Goal: Task Accomplishment & Management: Manage account settings

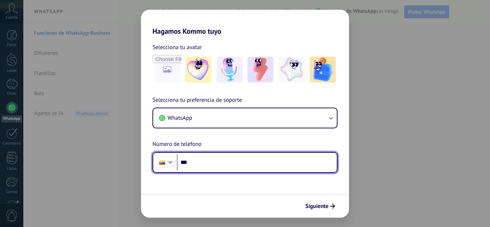
click at [228, 163] on input "***" at bounding box center [257, 162] width 160 height 17
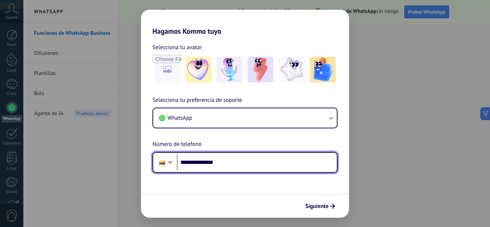
type input "**********"
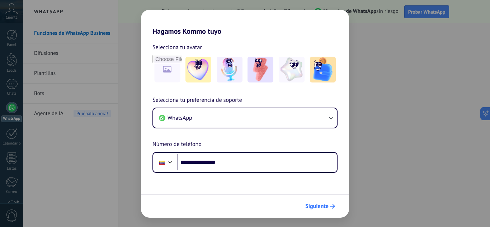
click at [331, 205] on icon "submit" at bounding box center [332, 206] width 5 height 5
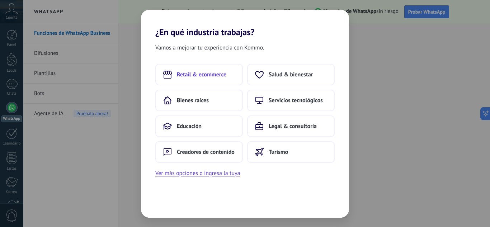
click at [220, 75] on span "Retail & ecommerce" at bounding box center [202, 74] width 50 height 7
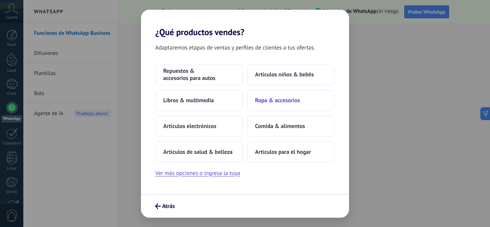
click at [282, 96] on button "Ropa & accesorios" at bounding box center [291, 101] width 88 height 22
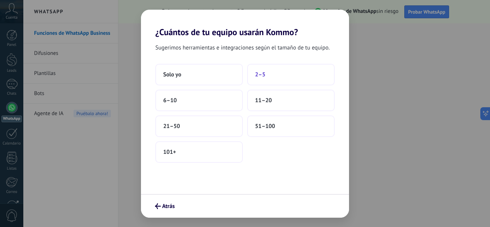
click at [290, 69] on button "2–5" at bounding box center [291, 75] width 88 height 22
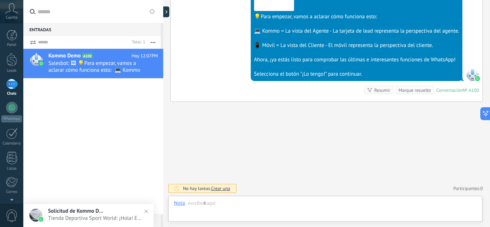
scroll to position [11, 0]
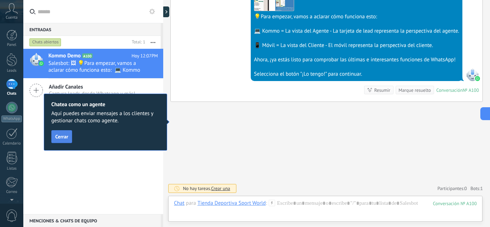
click at [64, 136] on span "Cerrar" at bounding box center [61, 136] width 13 height 5
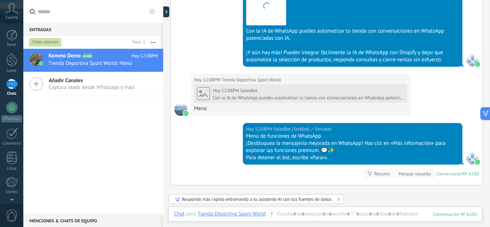
scroll to position [588, 0]
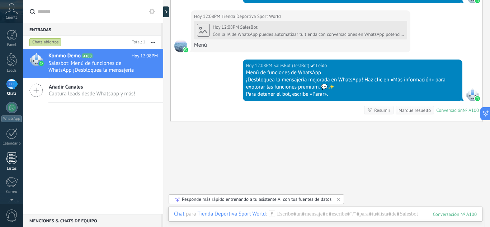
click at [14, 165] on link "Listas" at bounding box center [11, 161] width 23 height 19
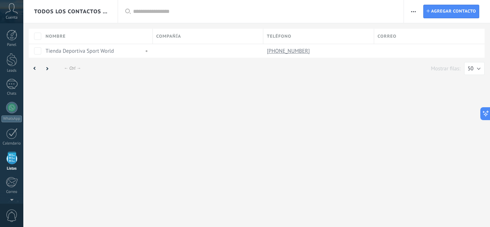
click at [13, 12] on icon at bounding box center [11, 8] width 13 height 11
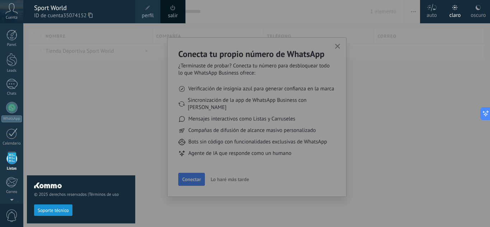
click at [336, 47] on div at bounding box center [268, 113] width 490 height 227
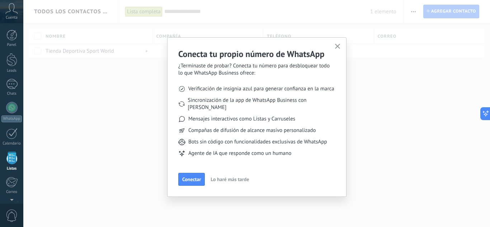
scroll to position [45, 0]
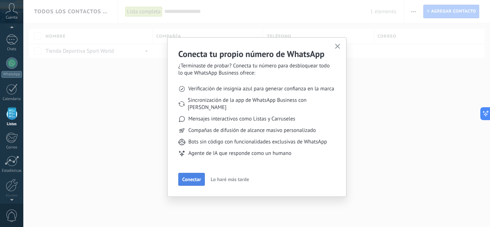
click at [189, 177] on span "Conectar" at bounding box center [191, 179] width 19 height 5
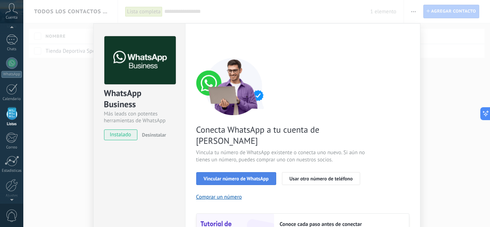
click at [238, 176] on span "Vincular número de WhatsApp" at bounding box center [236, 178] width 65 height 5
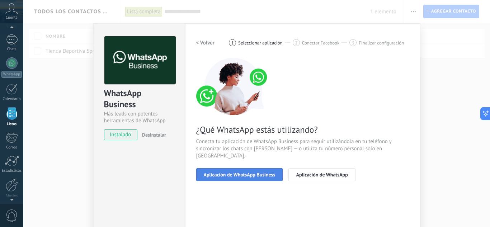
click at [254, 171] on button "Aplicación de WhatsApp Business" at bounding box center [239, 174] width 87 height 13
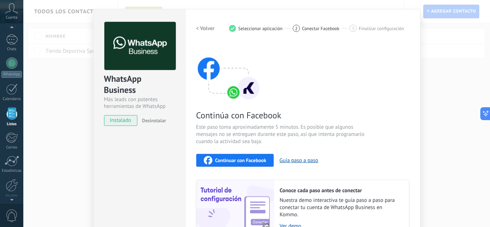
scroll to position [11, 0]
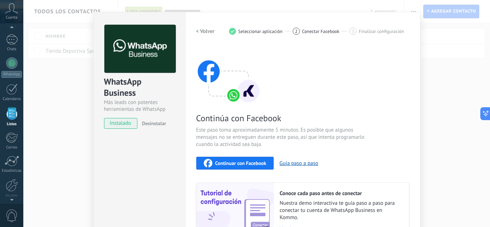
click at [242, 161] on span "Continuar con Facebook" at bounding box center [240, 163] width 51 height 5
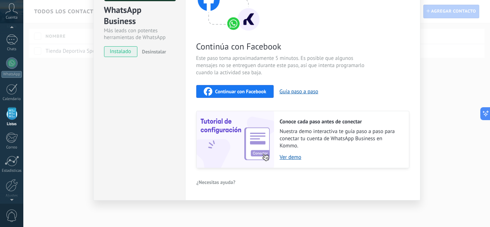
scroll to position [0, 0]
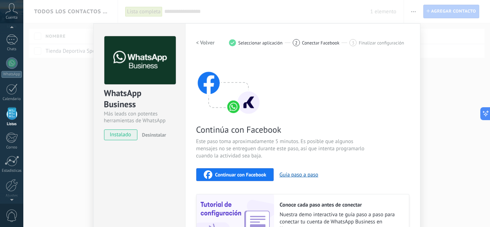
click at [15, 12] on use at bounding box center [12, 8] width 12 height 10
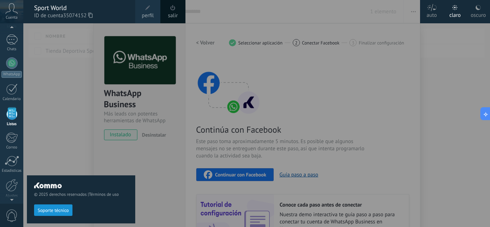
click at [71, 131] on div "© 2025 derechos reservados | Términos de uso Soporte técnico" at bounding box center [81, 125] width 108 height 204
click at [10, 113] on div at bounding box center [11, 107] width 11 height 11
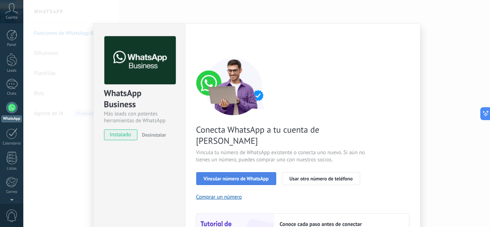
click at [242, 176] on span "Vincular número de WhatsApp" at bounding box center [236, 178] width 65 height 5
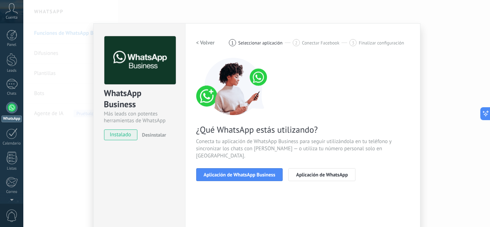
click at [241, 172] on span "Aplicación de WhatsApp Business" at bounding box center [240, 174] width 72 height 5
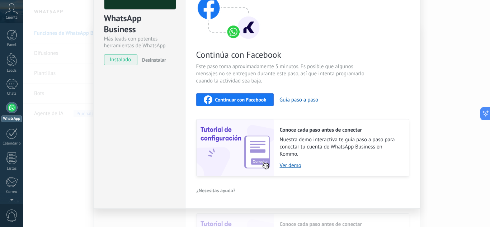
scroll to position [83, 0]
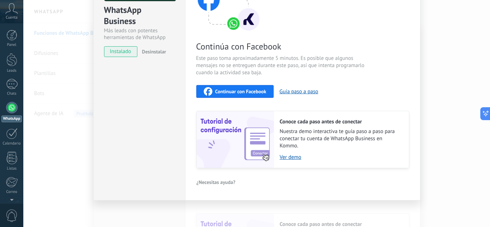
click at [244, 95] on div "Continuar con Facebook" at bounding box center [235, 91] width 63 height 9
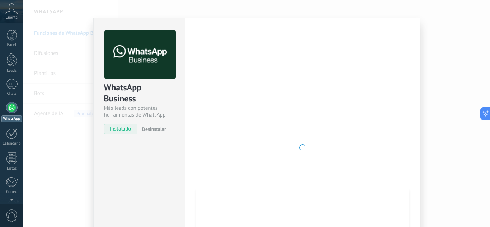
scroll to position [0, 0]
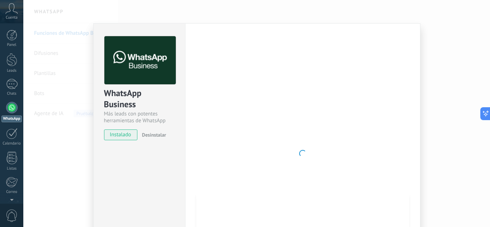
drag, startPoint x: 425, startPoint y: 27, endPoint x: 176, endPoint y: 51, distance: 250.0
click at [425, 27] on div "WhatsApp Business Más leads con potentes herramientas de WhatsApp instalado Des…" at bounding box center [256, 113] width 467 height 227
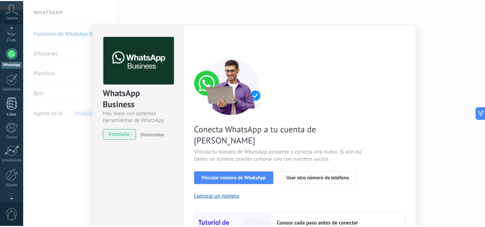
scroll to position [71, 0]
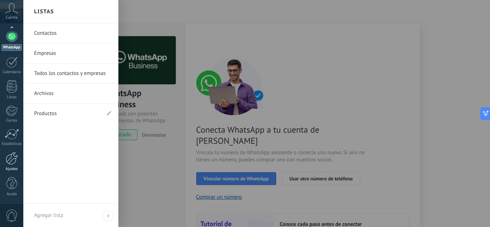
click at [13, 159] on div at bounding box center [12, 158] width 12 height 13
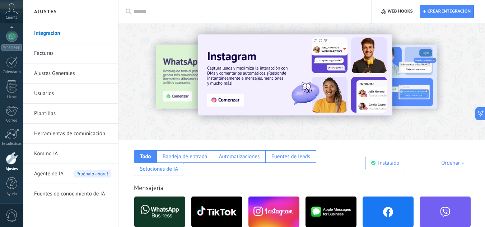
click at [65, 75] on link "Ajustes Generales" at bounding box center [72, 74] width 77 height 20
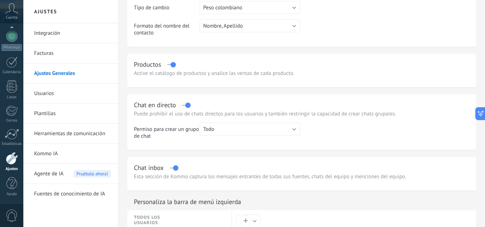
scroll to position [180, 0]
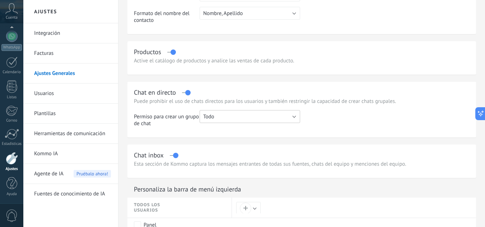
click at [224, 115] on button "Todo" at bounding box center [250, 116] width 101 height 13
click at [224, 128] on span "Administrador" at bounding box center [246, 129] width 102 height 7
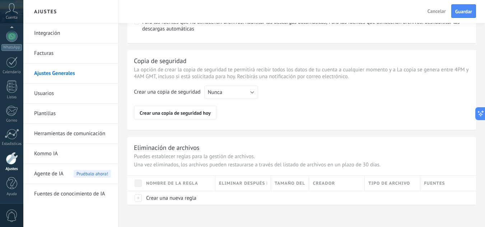
scroll to position [577, 0]
click at [72, 136] on link "Herramientas de comunicación" at bounding box center [72, 134] width 77 height 20
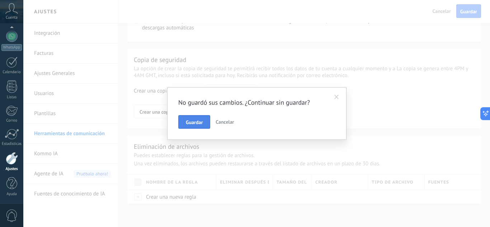
click at [192, 122] on span "Guardar" at bounding box center [194, 122] width 17 height 5
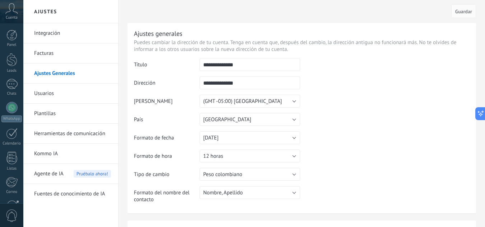
click at [54, 131] on link "Herramientas de comunicación" at bounding box center [72, 134] width 77 height 20
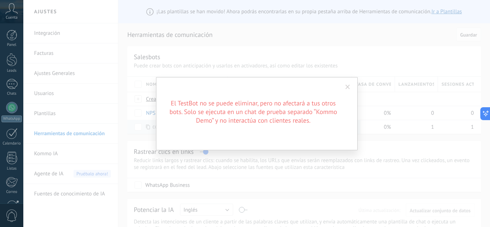
click at [349, 87] on span at bounding box center [348, 87] width 5 height 5
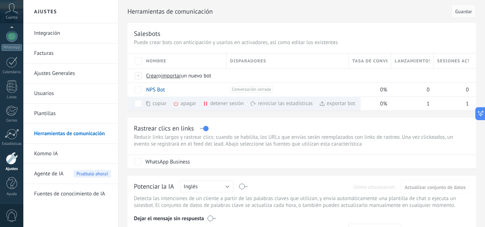
scroll to position [72, 0]
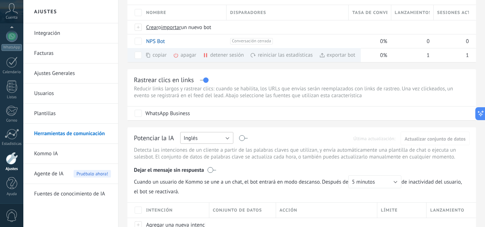
click at [227, 137] on button "Inglés" at bounding box center [206, 138] width 53 height 12
click at [203, 160] on span "Español" at bounding box center [203, 163] width 55 height 7
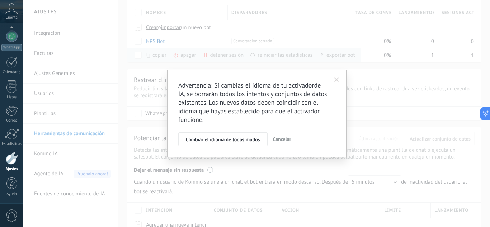
drag, startPoint x: 337, startPoint y: 78, endPoint x: 333, endPoint y: 90, distance: 12.8
click at [337, 78] on span at bounding box center [337, 80] width 5 height 5
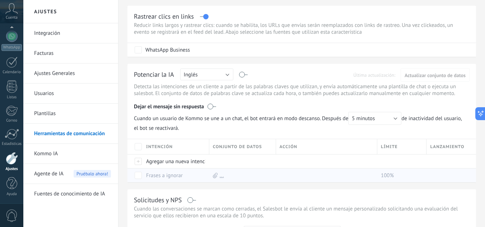
scroll to position [144, 0]
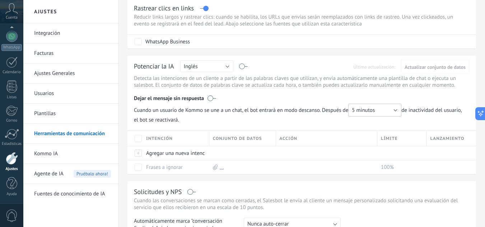
click at [379, 112] on button "5 minutos" at bounding box center [374, 110] width 53 height 13
click at [367, 111] on span "5 minutos" at bounding box center [371, 110] width 55 height 7
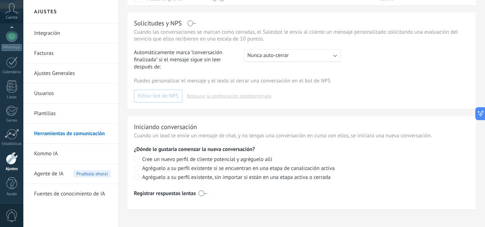
scroll to position [318, 0]
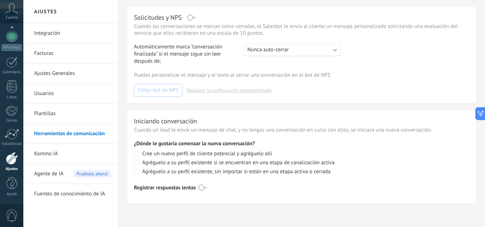
click at [208, 187] on div "Registrar respuestas lentas" at bounding box center [302, 187] width 336 height 11
click at [204, 187] on label at bounding box center [203, 187] width 9 height 11
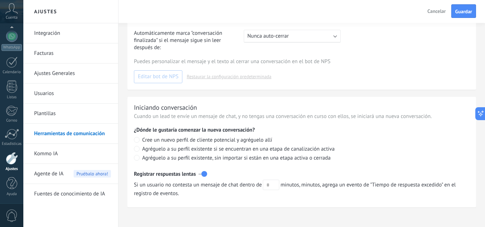
scroll to position [336, 0]
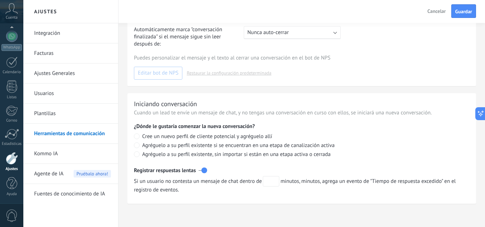
click at [277, 181] on input "text" at bounding box center [271, 181] width 17 height 10
type input "*"
click at [468, 6] on button "Guardar" at bounding box center [463, 11] width 25 height 14
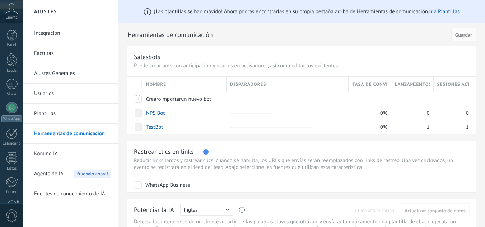
click at [98, 196] on link "Fuentes de conocimiento de IA" at bounding box center [72, 194] width 77 height 20
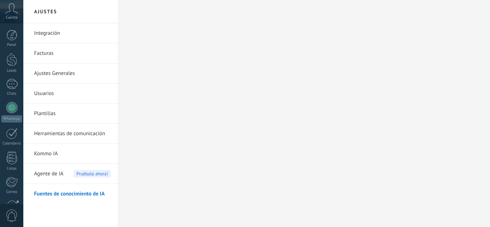
drag, startPoint x: 66, startPoint y: 44, endPoint x: 56, endPoint y: 35, distance: 13.7
click at [56, 35] on link "Integración" at bounding box center [72, 33] width 77 height 20
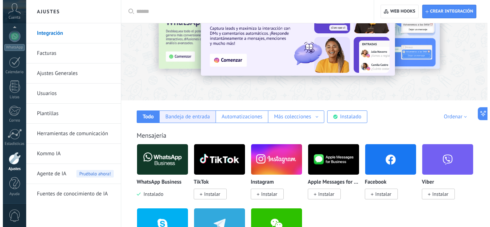
scroll to position [72, 0]
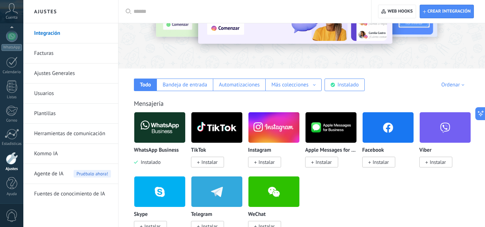
click at [211, 160] on span "Instalar" at bounding box center [209, 162] width 16 height 6
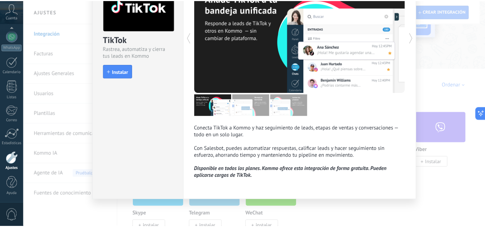
scroll to position [0, 0]
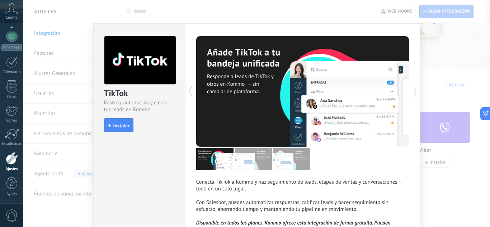
click at [60, 34] on div "TikTok Rastrea, automatiza y cierra tus leads en Kommo install Instalar Conecta…" at bounding box center [256, 113] width 467 height 227
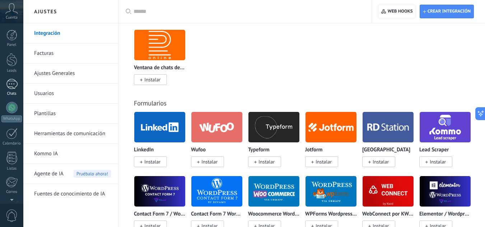
scroll to position [610, 0]
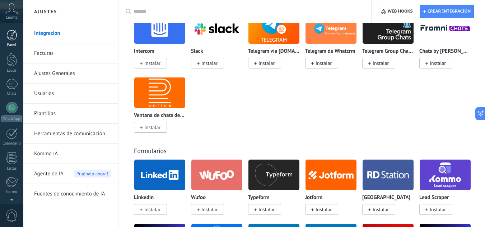
click at [13, 41] on link "Panel" at bounding box center [11, 39] width 23 height 18
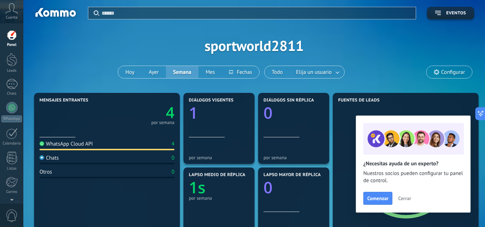
click at [11, 40] on div at bounding box center [11, 35] width 11 height 11
click at [372, 196] on span "Comenzar" at bounding box center [377, 198] width 21 height 5
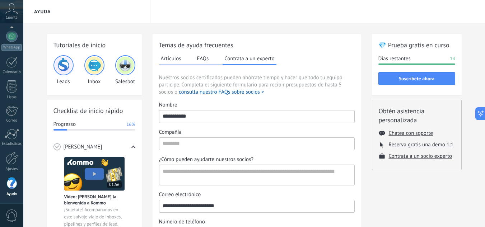
scroll to position [36, 0]
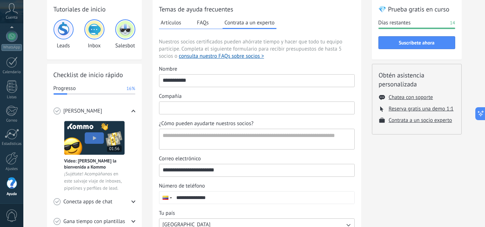
click at [238, 108] on input "Compañía" at bounding box center [256, 107] width 195 height 11
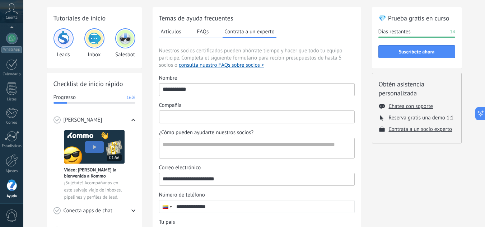
scroll to position [71, 0]
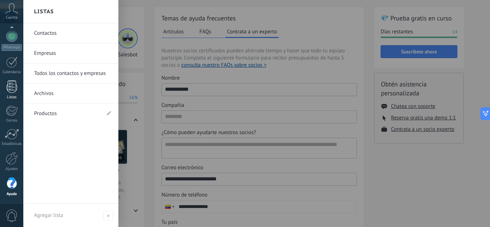
click at [11, 95] on div "Listas" at bounding box center [11, 97] width 21 height 5
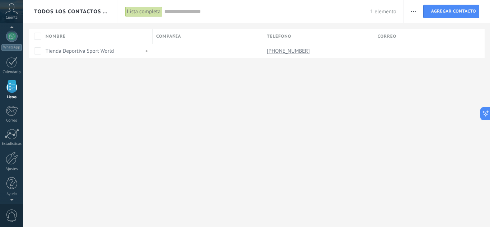
scroll to position [45, 0]
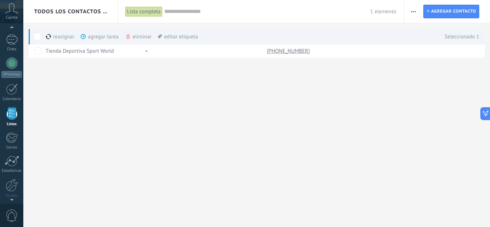
click at [149, 13] on div "Lista completa" at bounding box center [143, 11] width 37 height 10
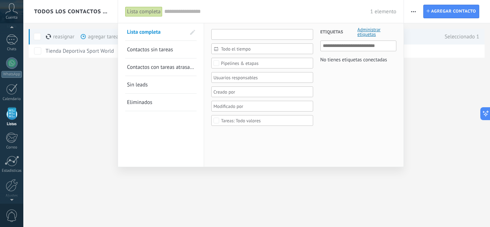
click at [225, 31] on input "text" at bounding box center [262, 34] width 102 height 11
click at [230, 44] on div "Todo el tiempo" at bounding box center [262, 48] width 102 height 11
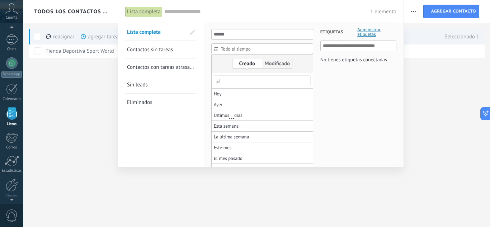
click at [161, 129] on div "Lista completa Contactos sin tareas Contactos con tareas atrasadas Sin leads El…" at bounding box center [161, 95] width 86 height 144
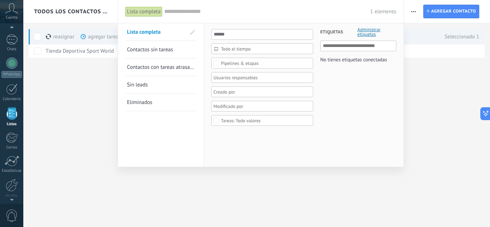
click at [145, 86] on span "Sin leads" at bounding box center [137, 85] width 21 height 7
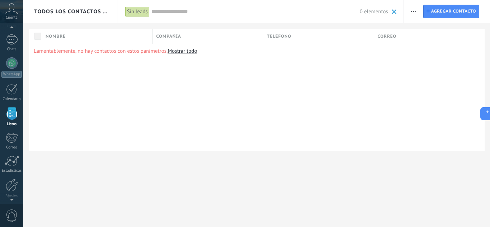
click at [480, 16] on div "Imprimir Agregar una compañía Exportar Importar Procesos empresariales Buscar d…" at bounding box center [447, 11] width 86 height 23
click at [479, 15] on link "Contacto Agregar contacto" at bounding box center [452, 12] width 56 height 14
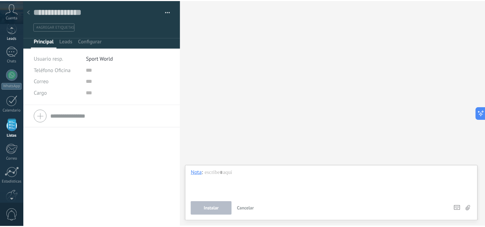
scroll to position [32, 0]
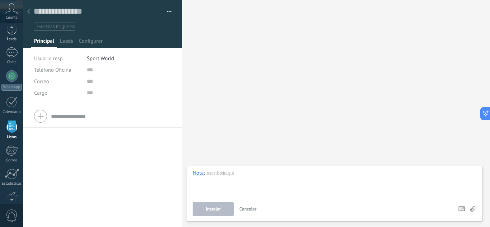
click at [12, 35] on link "Leads" at bounding box center [11, 32] width 23 height 20
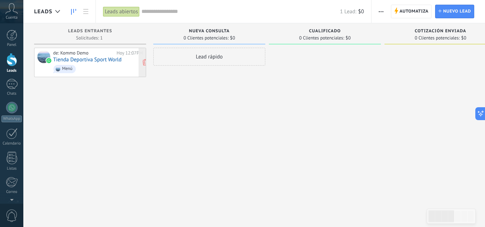
click at [68, 71] on div "Menú" at bounding box center [67, 68] width 10 height 5
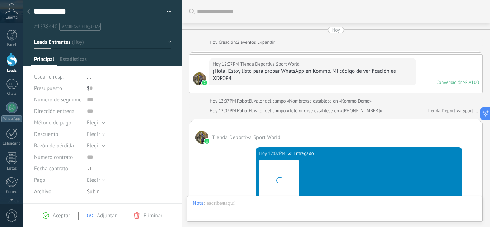
scroll to position [630, 0]
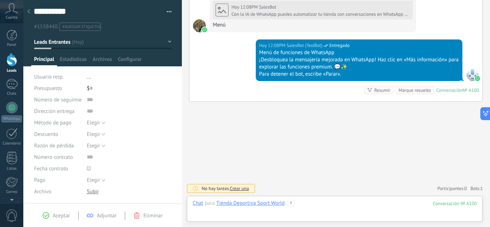
click at [404, 204] on div at bounding box center [335, 211] width 284 height 22
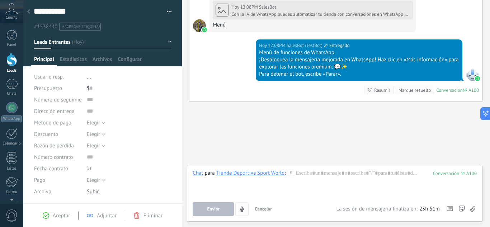
click at [245, 211] on icon "4" at bounding box center [242, 209] width 6 height 6
click at [241, 209] on icon "4" at bounding box center [242, 209] width 6 height 6
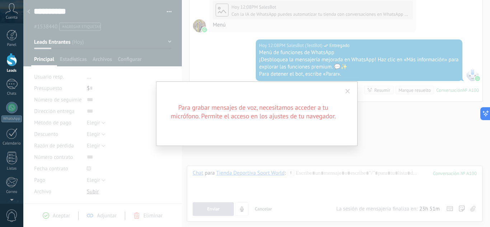
click at [350, 92] on span at bounding box center [348, 91] width 12 height 12
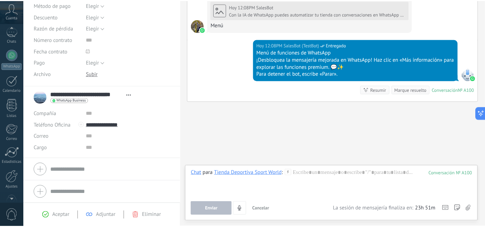
scroll to position [71, 0]
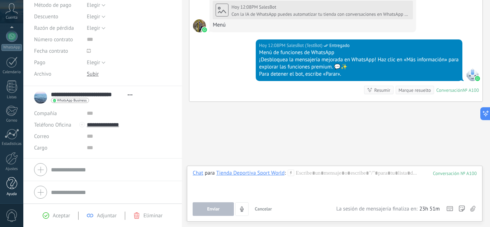
click at [9, 188] on div at bounding box center [11, 183] width 11 height 13
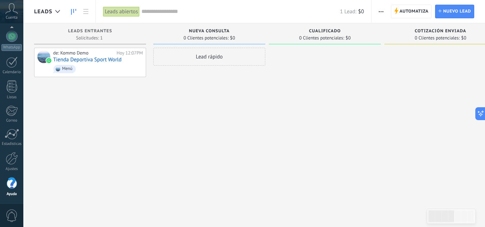
click at [444, 36] on span "0 Clientes potenciales:" at bounding box center [437, 38] width 45 height 4
click at [418, 11] on span "Automatiza" at bounding box center [414, 11] width 29 height 13
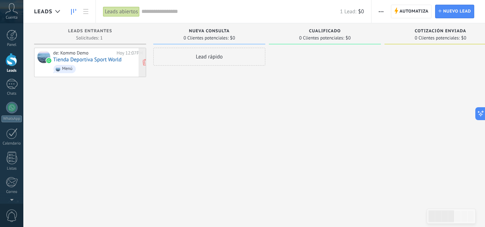
click at [94, 58] on link "Tienda Deportiva Sport World" at bounding box center [87, 60] width 68 height 6
click at [99, 37] on span "Solicitudes: 1 0 0 0 1 0 0 0 1" at bounding box center [89, 38] width 27 height 4
click at [115, 50] on span "1" at bounding box center [114, 48] width 3 height 4
click at [113, 47] on span "1" at bounding box center [114, 48] width 3 height 4
click at [125, 11] on div "Leads abiertos" at bounding box center [121, 11] width 37 height 10
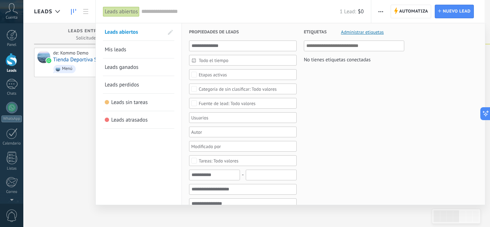
drag, startPoint x: 69, startPoint y: 122, endPoint x: 73, endPoint y: 111, distance: 11.7
click at [69, 121] on div at bounding box center [245, 113] width 490 height 227
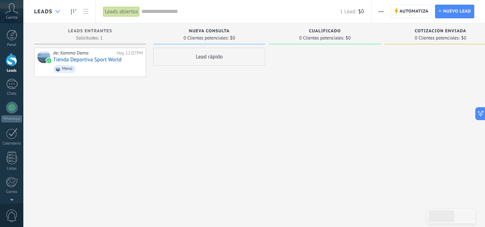
click at [60, 12] on icon at bounding box center [57, 11] width 5 height 3
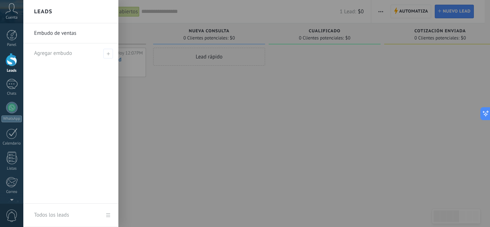
click at [66, 38] on link "Embudo de ventas" at bounding box center [72, 33] width 77 height 20
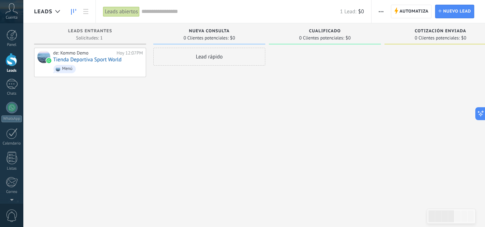
click at [199, 118] on div "Lead rápido" at bounding box center [209, 115] width 112 height 134
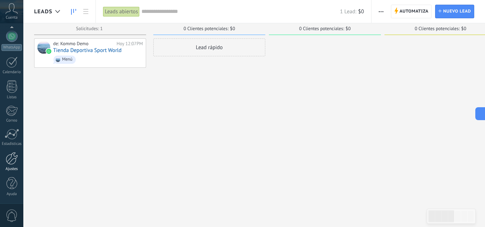
scroll to position [12, 0]
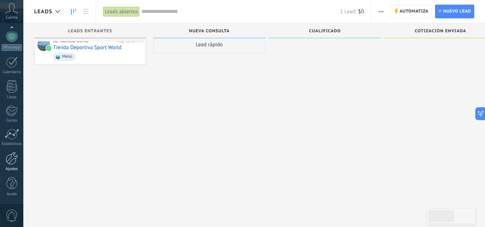
click at [11, 163] on div at bounding box center [12, 158] width 12 height 13
click at [13, 161] on div at bounding box center [12, 158] width 12 height 13
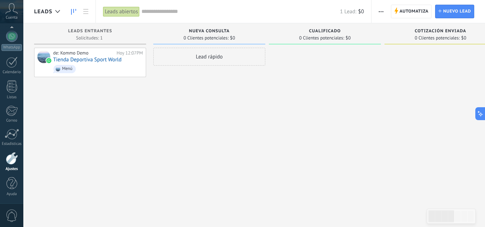
click at [13, 161] on div at bounding box center [12, 158] width 12 height 13
click at [12, 162] on div at bounding box center [12, 158] width 12 height 13
click at [93, 62] on link "Tienda Deportiva Sport World" at bounding box center [87, 60] width 68 height 6
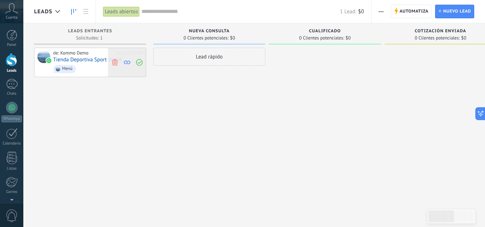
click at [127, 62] on icon at bounding box center [127, 62] width 6 height 6
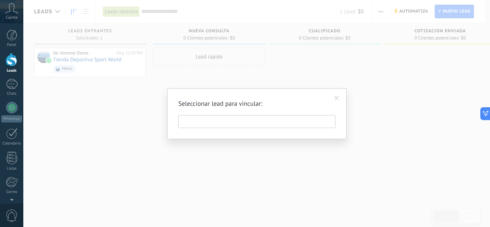
click at [245, 120] on input "text" at bounding box center [256, 121] width 157 height 13
click at [336, 100] on span at bounding box center [337, 98] width 5 height 5
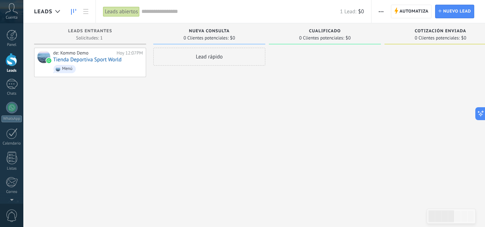
click at [12, 12] on icon at bounding box center [11, 8] width 13 height 11
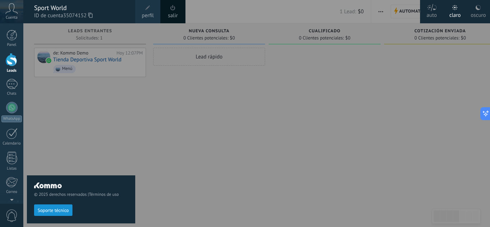
click at [154, 11] on link "perfil" at bounding box center [147, 11] width 25 height 23
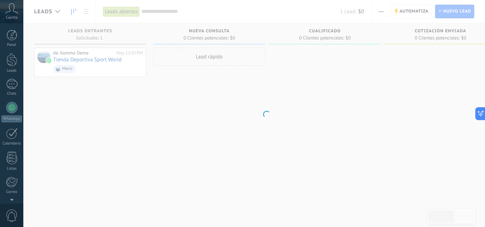
scroll to position [71, 0]
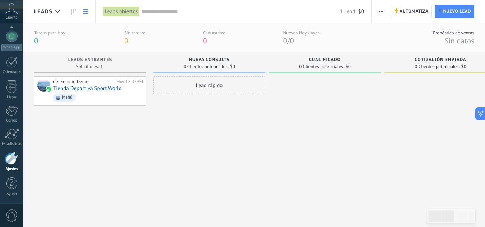
click at [84, 15] on link at bounding box center [86, 12] width 12 height 14
click at [84, 14] on link at bounding box center [86, 12] width 12 height 14
click at [13, 166] on link "Ajustes" at bounding box center [11, 161] width 23 height 19
click at [15, 182] on div at bounding box center [11, 183] width 11 height 13
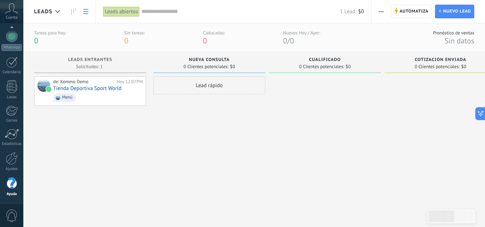
click at [15, 182] on div at bounding box center [11, 183] width 11 height 13
click at [19, 16] on div "Cuenta" at bounding box center [11, 11] width 23 height 23
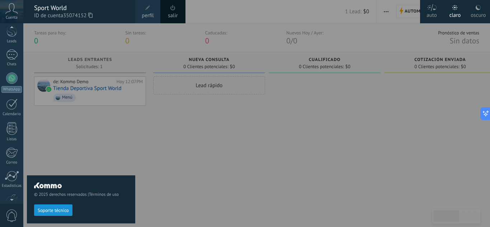
scroll to position [1, 0]
click at [14, 25] on div at bounding box center [11, 28] width 23 height 11
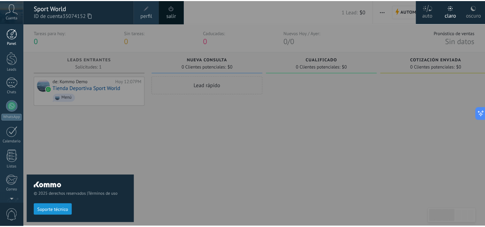
scroll to position [0, 0]
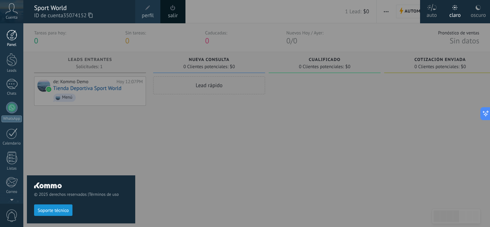
click at [14, 34] on div at bounding box center [11, 35] width 11 height 11
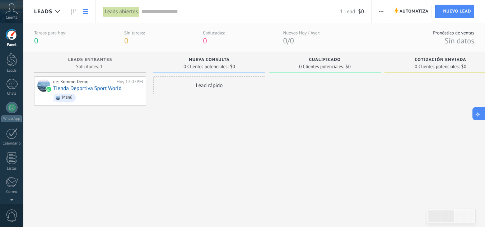
click at [481, 112] on icon at bounding box center [478, 114] width 8 height 8
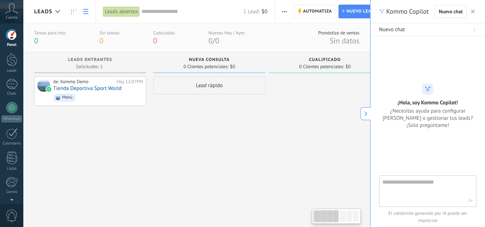
type textarea "**********"
click at [430, 189] on textarea at bounding box center [422, 191] width 81 height 26
type textarea "**********"
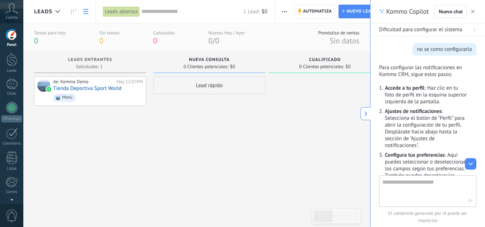
scroll to position [36, 0]
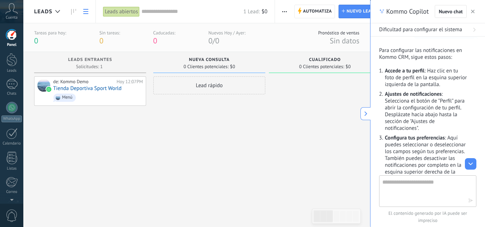
click at [11, 6] on icon at bounding box center [11, 8] width 13 height 11
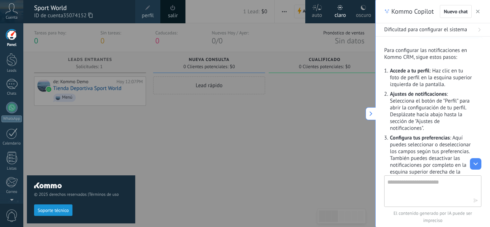
click at [57, 9] on div "Sport World" at bounding box center [81, 8] width 94 height 8
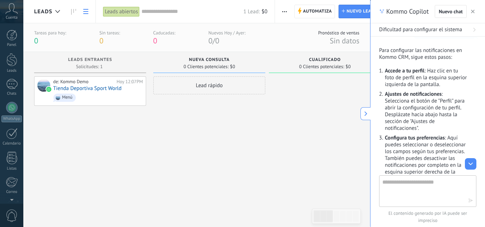
scroll to position [71, 0]
click at [17, 12] on icon at bounding box center [11, 8] width 13 height 11
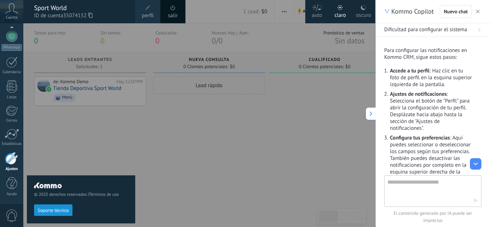
click at [153, 15] on span "perfil" at bounding box center [148, 16] width 12 height 8
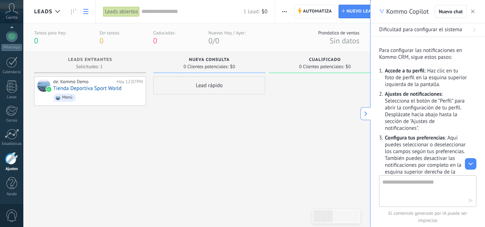
drag, startPoint x: 364, startPoint y: 117, endPoint x: 243, endPoint y: 108, distance: 121.4
click at [364, 118] on button at bounding box center [365, 113] width 10 height 13
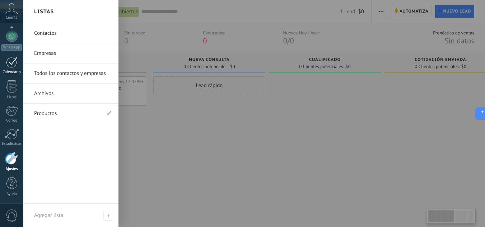
click at [18, 72] on div "Calendario" at bounding box center [11, 72] width 21 height 5
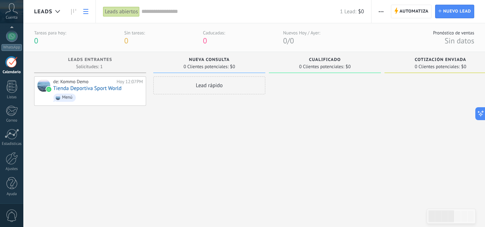
click at [18, 72] on div "Calendario" at bounding box center [11, 72] width 21 height 5
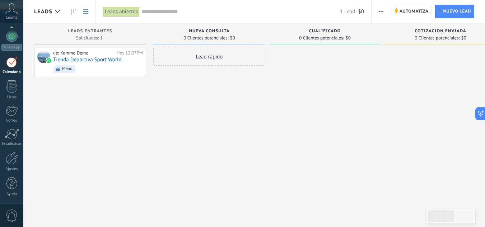
click at [19, 72] on div "Calendario" at bounding box center [11, 72] width 21 height 5
click at [21, 71] on div "Calendario" at bounding box center [11, 72] width 21 height 5
click at [22, 71] on div "Calendario" at bounding box center [11, 72] width 21 height 5
click at [23, 70] on body ".abccls-1,.abccls-2{fill-rule:evenodd}.abccls-2{fill:#fff} .abfcls-1{fill:none}…" at bounding box center [242, 113] width 485 height 227
click at [26, 70] on div "Leads Entrantes Solicitudes: 1 0 0 0 1 0 0 0 1 de: Kommo Demo Hoy 12:07PM Tiend…" at bounding box center [254, 131] width 462 height 217
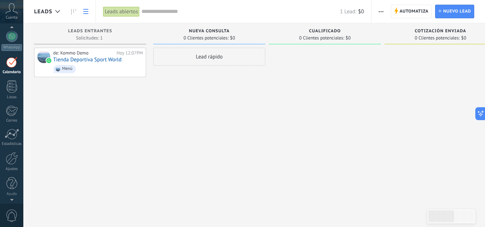
click at [31, 71] on div "Leads Entrantes Solicitudes: 1 0 0 0 1 0 0 0 1 de: Kommo Demo Hoy 12:07PM Tiend…" at bounding box center [254, 131] width 462 height 217
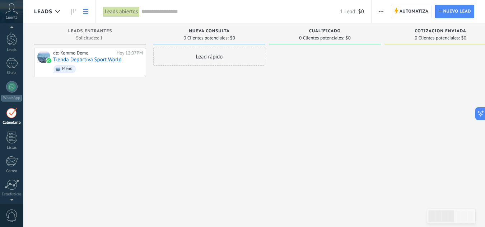
click at [32, 71] on div "Leads Entrantes Solicitudes: 1 0 0 0 1 0 0 0 1 de: Kommo Demo Hoy 12:07PM Tiend…" at bounding box center [254, 131] width 462 height 217
click at [32, 73] on div "Leads Entrantes Solicitudes: 1 0 0 0 1 0 0 0 1 de: Kommo Demo Hoy 12:07PM Tiend…" at bounding box center [254, 131] width 462 height 217
click at [384, 13] on button "button" at bounding box center [381, 12] width 10 height 14
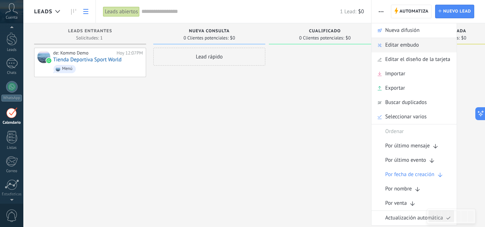
click at [394, 41] on span "Editar embudo" at bounding box center [402, 45] width 34 height 14
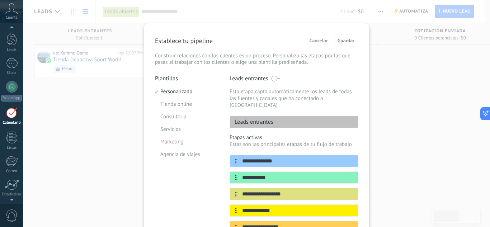
click at [411, 8] on div "**********" at bounding box center [256, 113] width 467 height 227
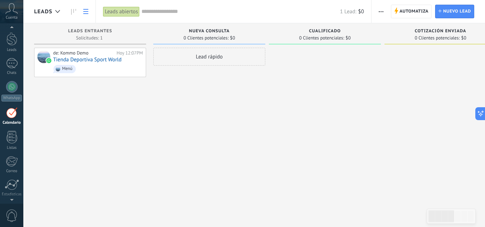
click at [379, 13] on span "button" at bounding box center [381, 12] width 5 height 14
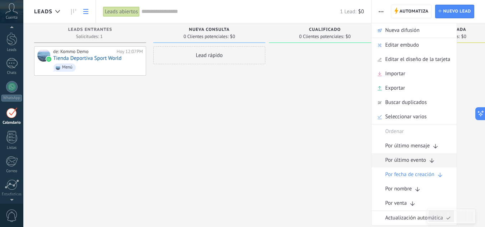
scroll to position [0, 0]
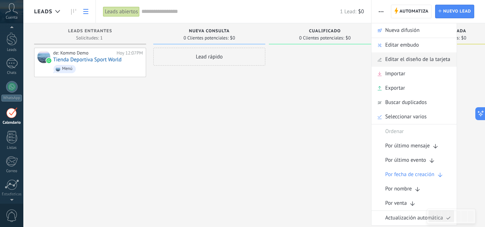
click at [410, 63] on span "Editar el diseño de la tarjeta" at bounding box center [417, 59] width 65 height 14
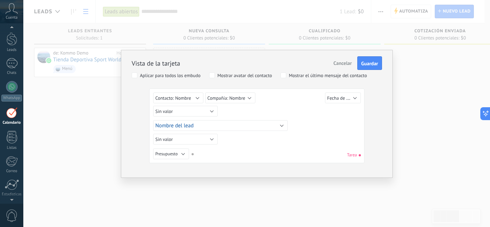
click at [343, 65] on span "Cancelar" at bounding box center [343, 63] width 18 height 6
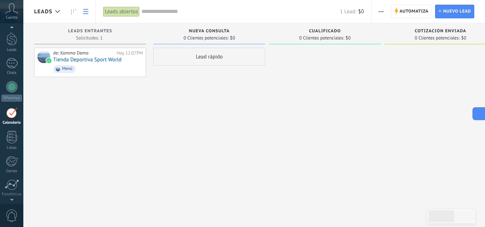
click at [479, 111] on icon at bounding box center [478, 114] width 8 height 8
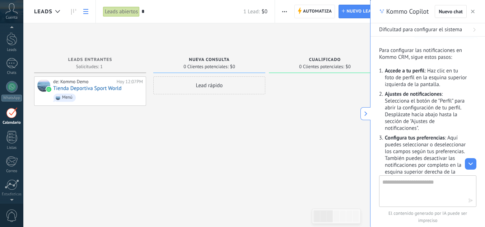
type input "*"
click at [418, 183] on textarea at bounding box center [422, 191] width 81 height 26
type textarea "**********"
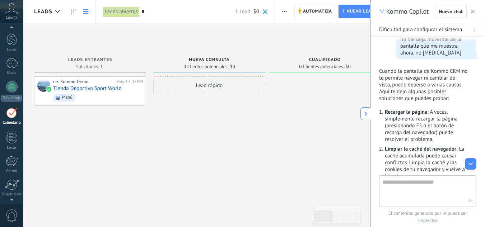
scroll to position [377, 0]
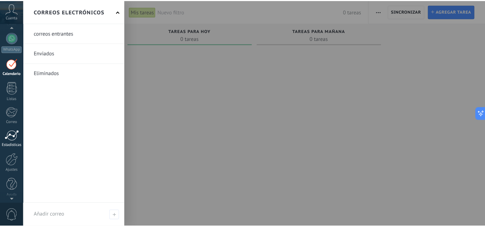
scroll to position [71, 0]
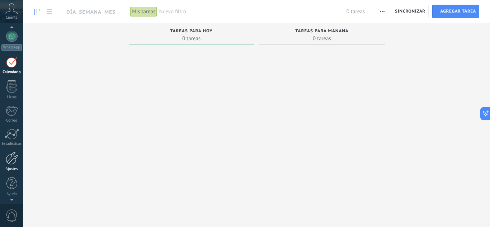
click at [10, 160] on div at bounding box center [12, 158] width 12 height 13
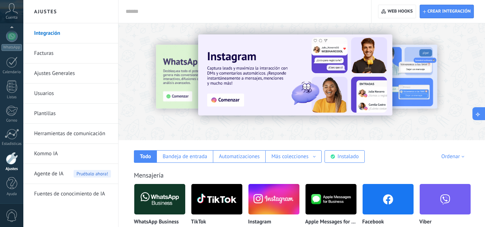
click at [482, 117] on button at bounding box center [478, 113] width 13 height 13
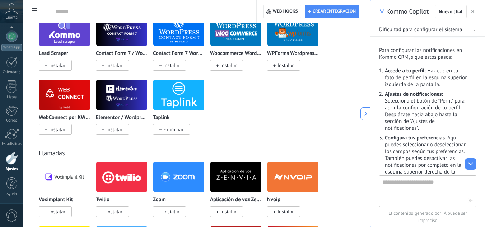
scroll to position [826, 0]
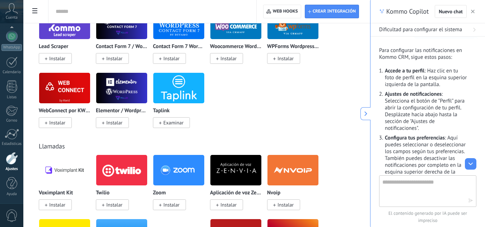
click at [34, 12] on icon at bounding box center [34, 10] width 5 height 5
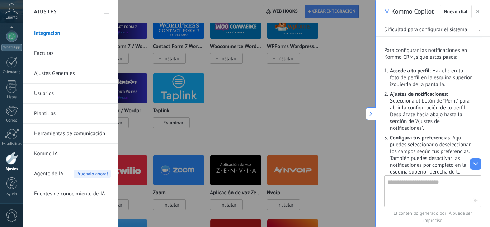
click at [305, 118] on div at bounding box center [245, 113] width 490 height 227
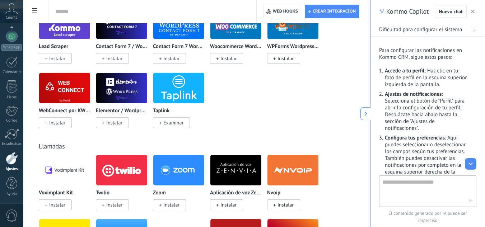
click at [5, 5] on div "Cuenta" at bounding box center [11, 11] width 23 height 23
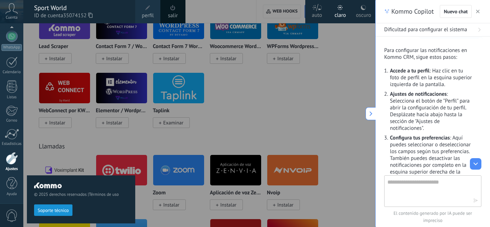
click at [45, 11] on div "Sport World" at bounding box center [81, 8] width 94 height 8
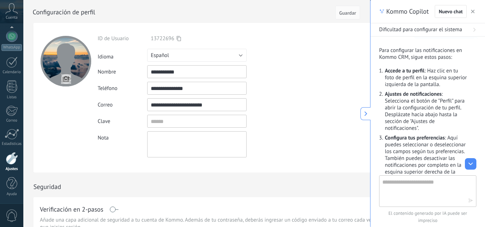
click at [8, 13] on icon at bounding box center [11, 8] width 13 height 11
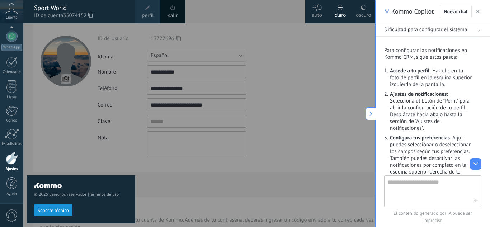
click at [151, 12] on span "perfil" at bounding box center [148, 16] width 12 height 8
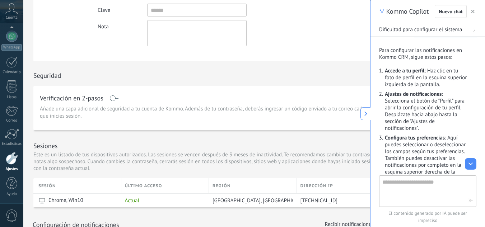
scroll to position [144, 0]
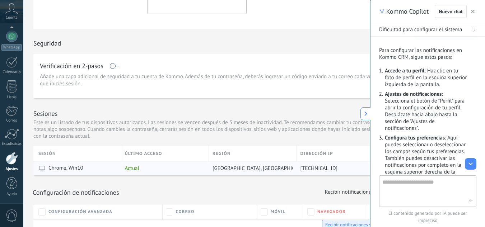
click at [264, 172] on div "Dallas, United States" at bounding box center [251, 169] width 84 height 14
click at [248, 168] on span "Dallas, United States" at bounding box center [262, 168] width 98 height 7
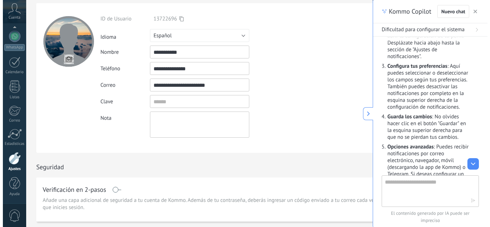
scroll to position [15, 0]
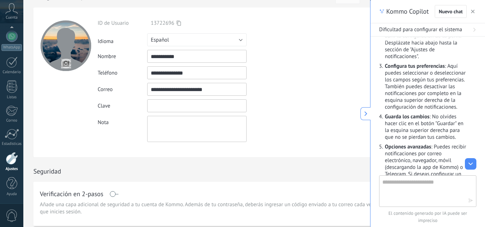
click at [167, 101] on input "textbox" at bounding box center [196, 105] width 99 height 13
click at [160, 126] on textarea at bounding box center [196, 129] width 99 height 26
click at [64, 65] on input "file" at bounding box center [66, 64] width 10 height 10
type input "**********"
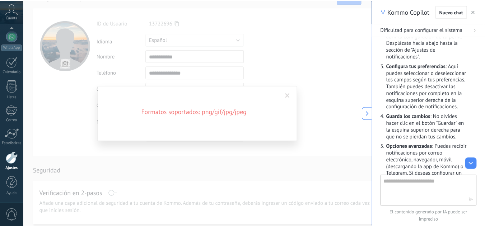
scroll to position [0, 0]
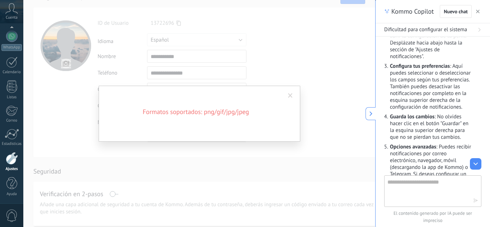
click at [287, 97] on span at bounding box center [291, 96] width 12 height 12
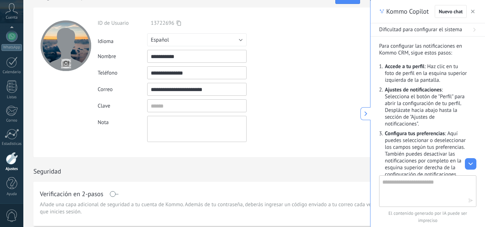
scroll to position [34, 0]
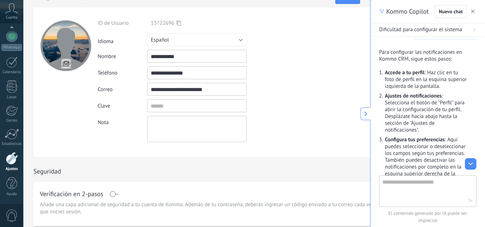
click at [413, 197] on textarea at bounding box center [422, 191] width 81 height 26
type textarea "**********"
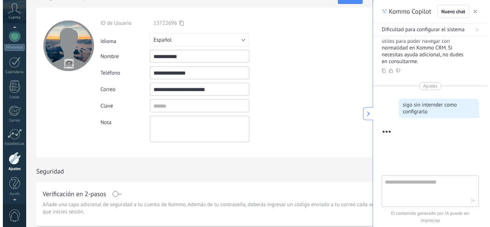
scroll to position [65, 0]
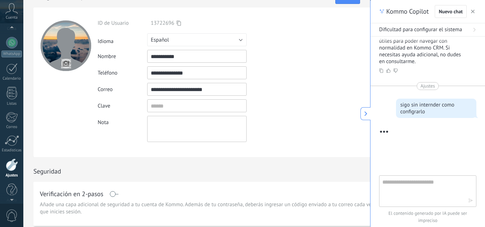
click at [8, 10] on icon at bounding box center [11, 8] width 13 height 11
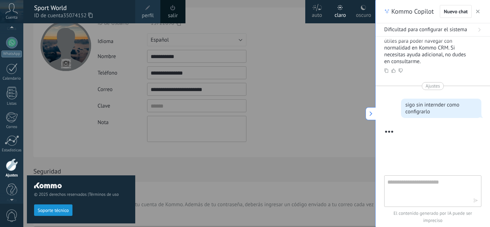
click at [148, 13] on span "perfil" at bounding box center [148, 16] width 12 height 8
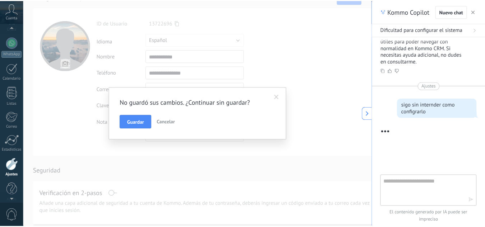
scroll to position [71, 0]
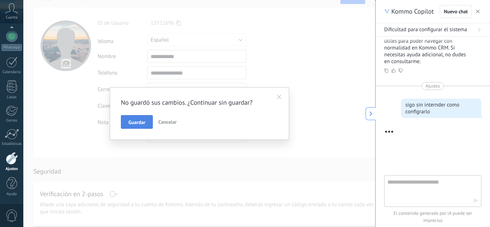
click at [143, 124] on span "Guardar" at bounding box center [137, 122] width 17 height 5
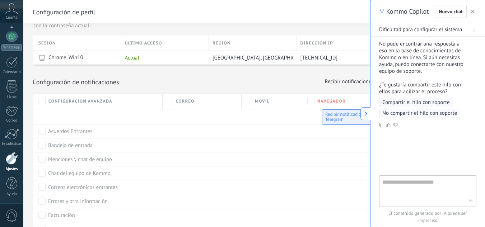
scroll to position [267, 0]
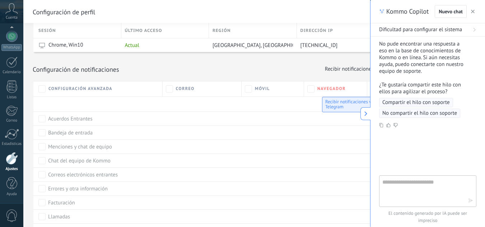
click at [436, 104] on span "Compartir el hilo con soporte" at bounding box center [415, 102] width 67 height 7
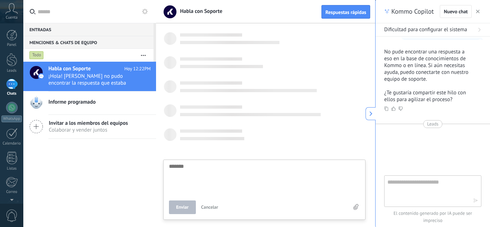
scroll to position [7, 0]
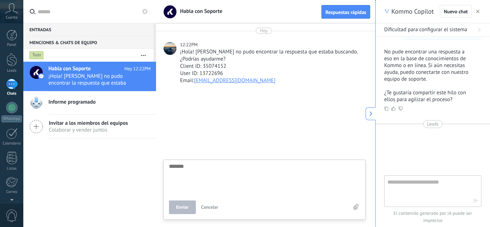
type textarea "*"
type textarea "**"
type textarea "***"
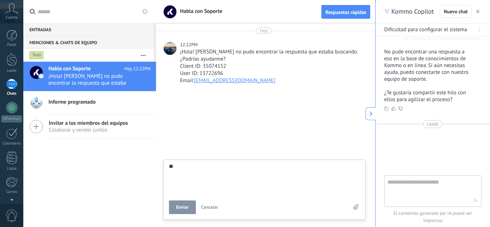
type textarea "***"
type textarea "****"
type textarea "*****"
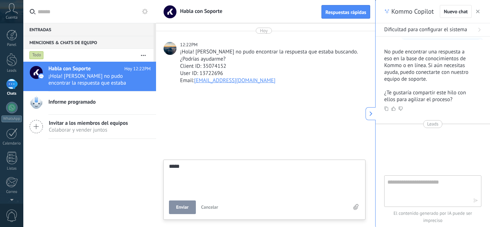
type textarea "****"
type textarea "*****"
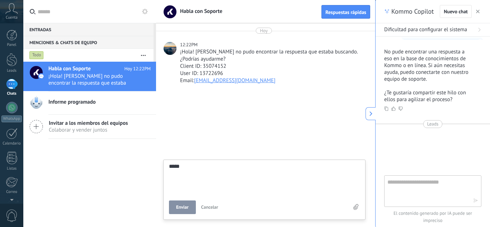
type textarea "*****"
type textarea "*******"
type textarea "********"
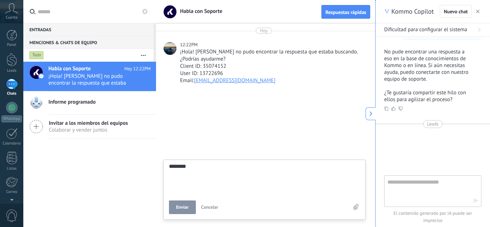
type textarea "*********"
type textarea "**********"
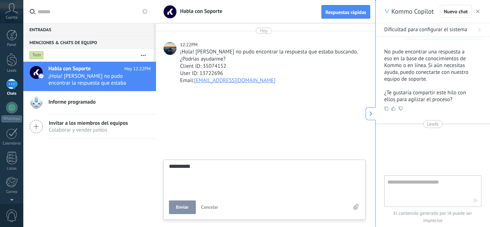
type textarea "**********"
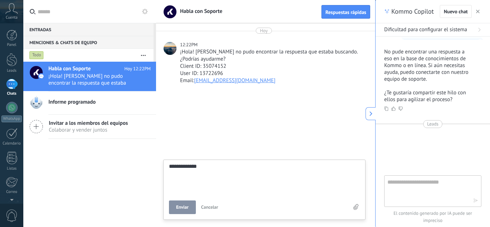
type textarea "**********"
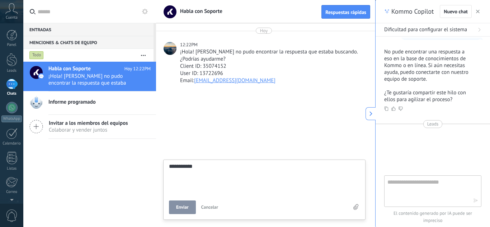
type textarea "**********"
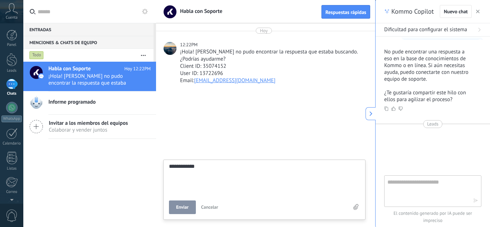
type textarea "**********"
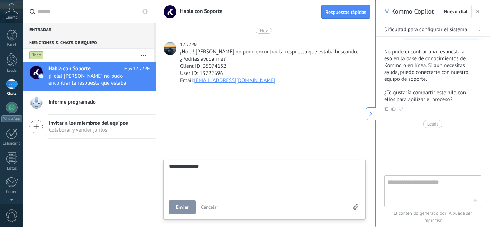
type textarea "**********"
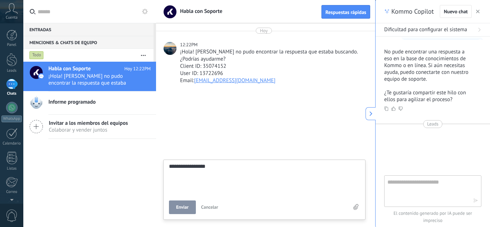
type textarea "**********"
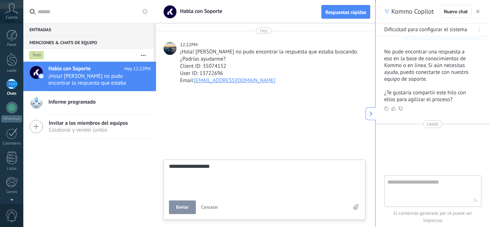
type textarea "**********"
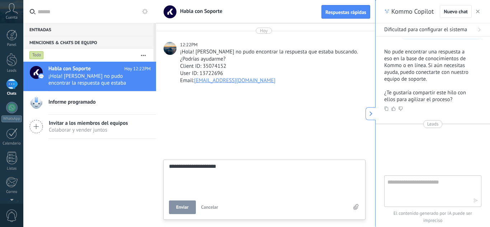
type textarea "**********"
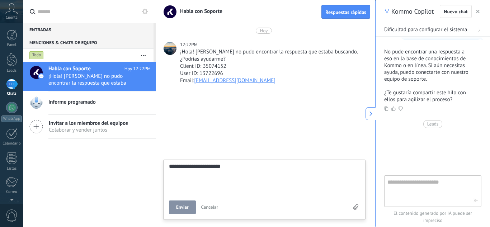
type textarea "**********"
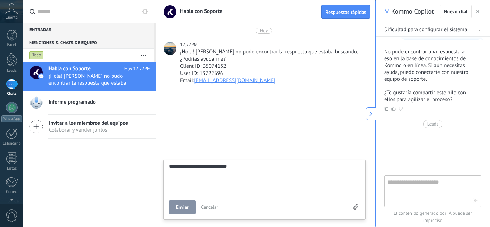
type textarea "**********"
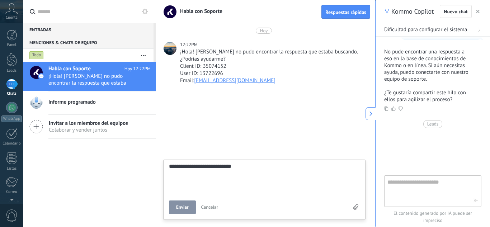
type textarea "**********"
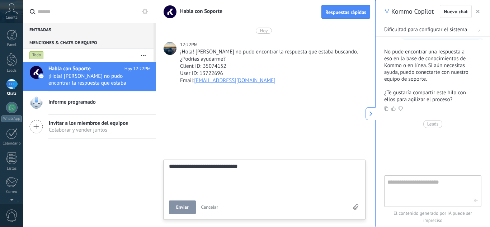
type textarea "**********"
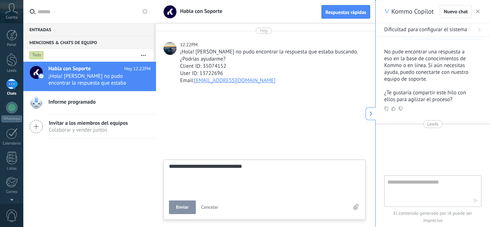
type textarea "**********"
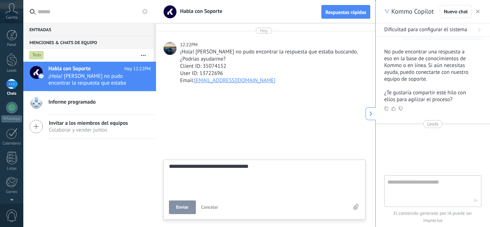
type textarea "**********"
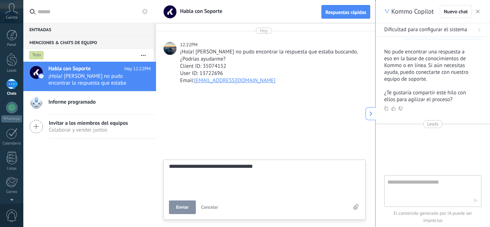
type textarea "**********"
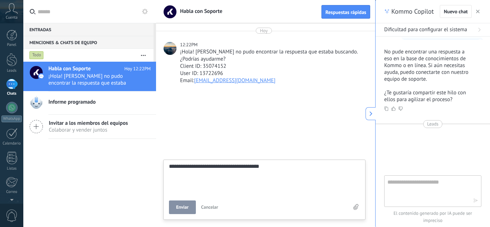
type textarea "**********"
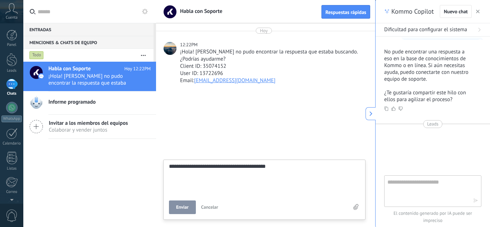
scroll to position [14, 0]
type textarea "**********"
click at [181, 207] on span "Enviar" at bounding box center [182, 207] width 13 height 5
type textarea "*******"
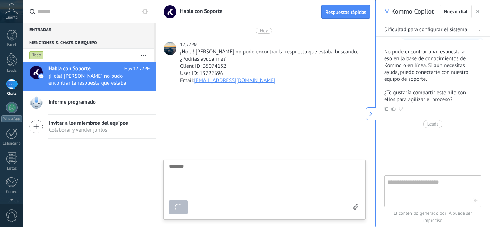
scroll to position [7, 0]
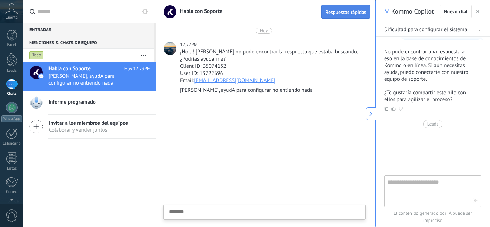
click at [333, 14] on span "Respuestas rápidas" at bounding box center [346, 12] width 41 height 5
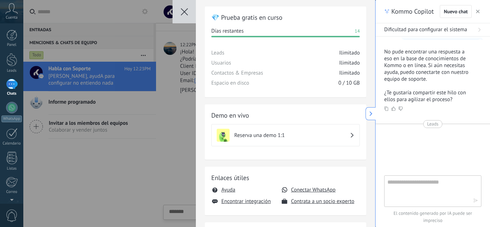
click at [182, 10] on use "button" at bounding box center [184, 11] width 7 height 7
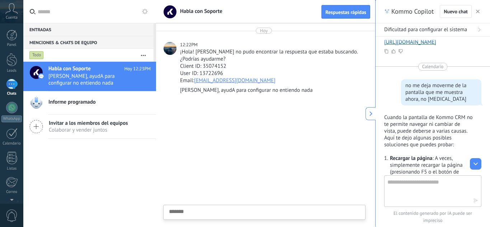
scroll to position [294, 0]
drag, startPoint x: 478, startPoint y: 13, endPoint x: 318, endPoint y: 50, distance: 164.3
click at [478, 13] on span "button" at bounding box center [478, 11] width 4 height 5
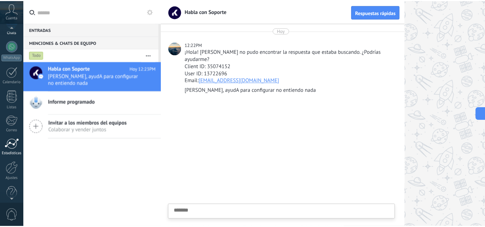
scroll to position [71, 0]
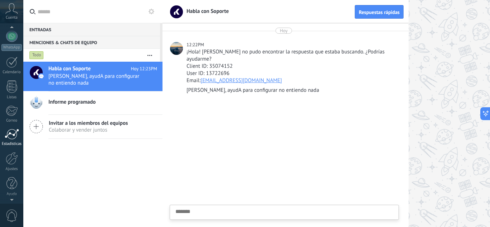
click at [14, 135] on div at bounding box center [12, 134] width 14 height 11
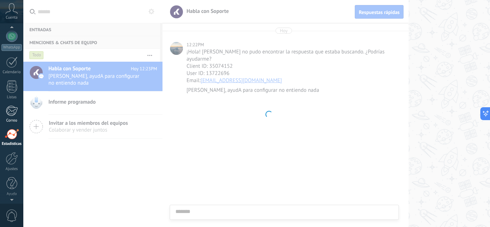
click at [14, 111] on div at bounding box center [12, 111] width 12 height 11
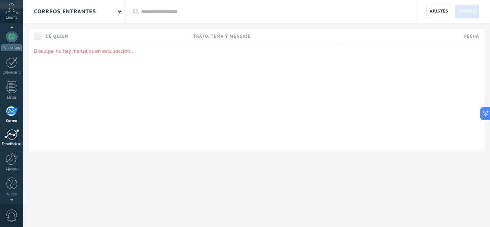
scroll to position [71, 0]
click at [9, 185] on div at bounding box center [11, 183] width 11 height 13
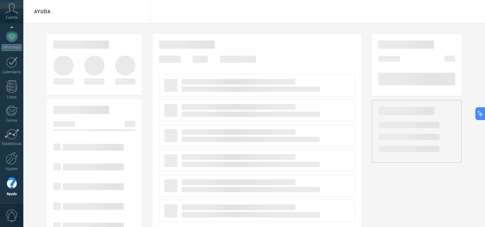
click at [13, 218] on span "0" at bounding box center [12, 216] width 12 height 13
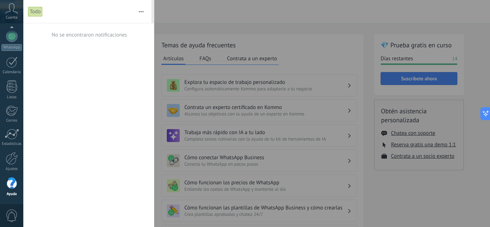
click at [143, 7] on button "button" at bounding box center [141, 11] width 15 height 23
click at [178, 15] on div at bounding box center [245, 113] width 490 height 227
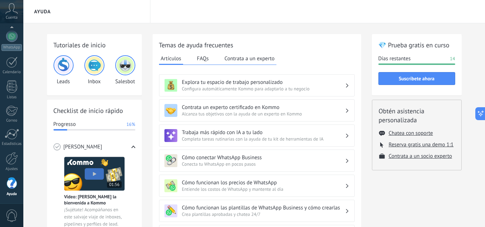
click at [64, 69] on img at bounding box center [63, 65] width 17 height 17
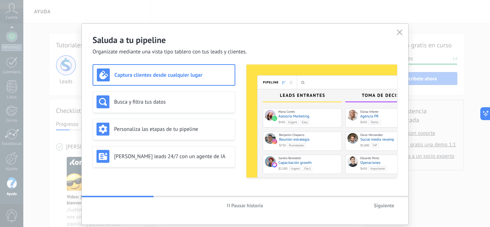
click at [381, 202] on button "Siguiente" at bounding box center [384, 205] width 27 height 11
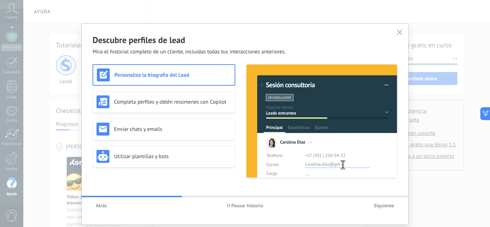
click at [377, 203] on span "Siguiente" at bounding box center [384, 205] width 20 height 5
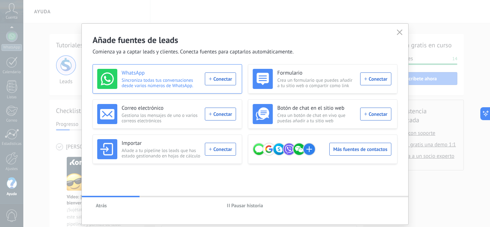
click at [220, 76] on div "WhatsApp Sincroniza todas tus conversaciones desde varios números de WhatsApp. …" at bounding box center [166, 79] width 139 height 20
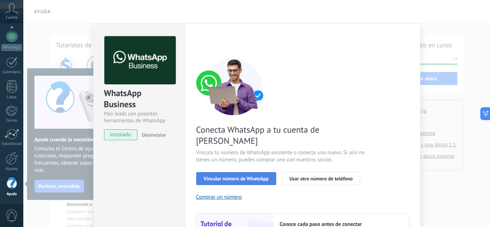
click at [236, 176] on span "Vincular número de WhatsApp" at bounding box center [236, 178] width 65 height 5
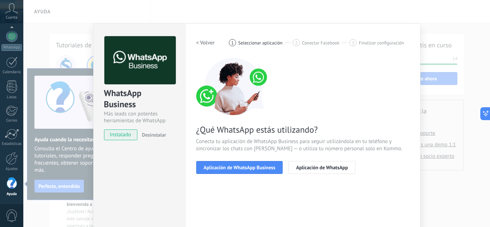
click at [236, 169] on span "Aplicación de WhatsApp Business" at bounding box center [240, 167] width 72 height 5
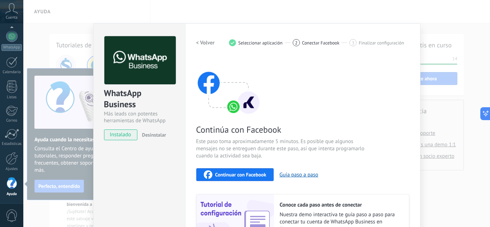
drag, startPoint x: 283, startPoint y: 2, endPoint x: 267, endPoint y: 26, distance: 28.7
click at [283, 2] on div "WhatsApp Business Más leads con potentes herramientas de WhatsApp instalado Des…" at bounding box center [256, 113] width 467 height 227
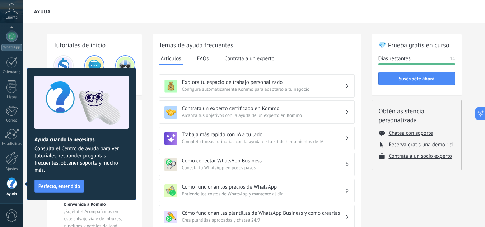
click at [199, 54] on button "FAQs" at bounding box center [202, 58] width 15 height 11
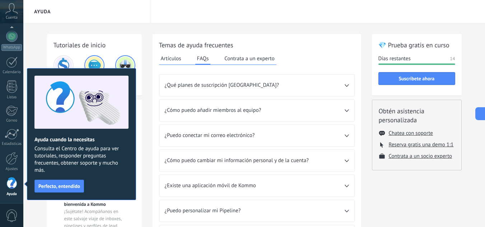
click at [249, 56] on button "Contrata a un experto" at bounding box center [249, 58] width 53 height 11
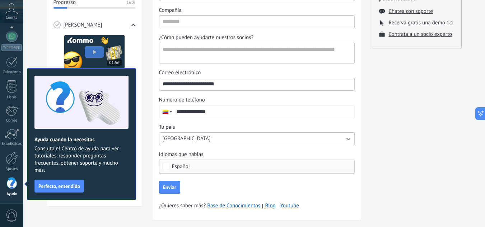
scroll to position [135, 0]
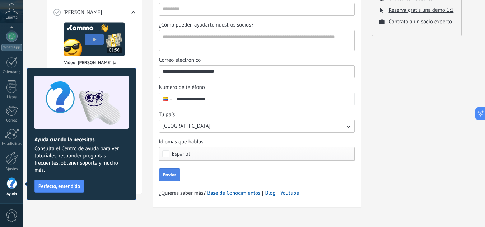
click at [173, 177] on span "Enviar" at bounding box center [169, 174] width 13 height 5
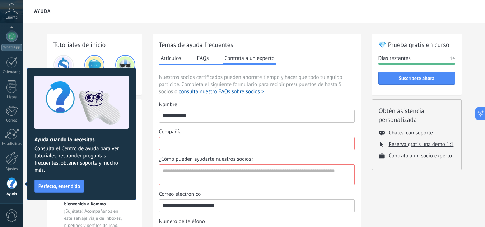
scroll to position [0, 0]
click at [64, 184] on span "Perfecto, entendido" at bounding box center [59, 186] width 42 height 5
